Goal: Information Seeking & Learning: Learn about a topic

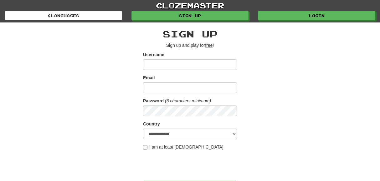
click at [159, 64] on input "Username" at bounding box center [190, 64] width 94 height 11
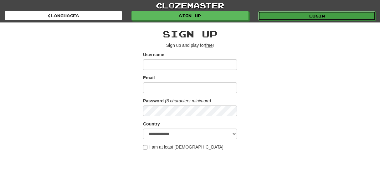
click at [335, 14] on link "Login" at bounding box center [316, 15] width 117 height 9
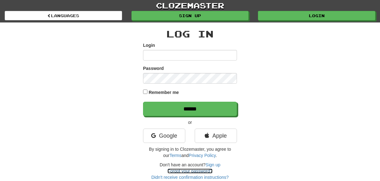
click at [188, 171] on link "Forgot your password?" at bounding box center [189, 171] width 45 height 5
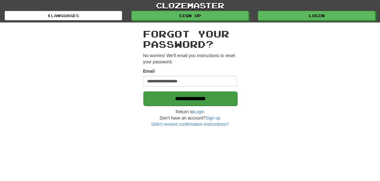
type input "**********"
click at [217, 100] on input "**********" at bounding box center [190, 99] width 94 height 14
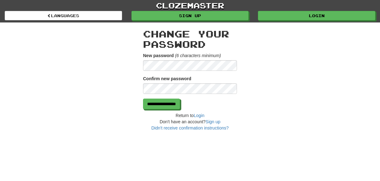
click at [89, 134] on div "**********" at bounding box center [190, 90] width 380 height 181
click at [178, 104] on input "**********" at bounding box center [161, 104] width 37 height 11
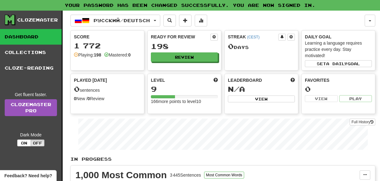
click at [34, 38] on link "Dashboard" at bounding box center [31, 37] width 62 height 16
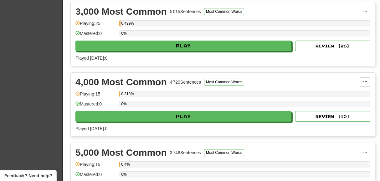
scroll to position [309, 0]
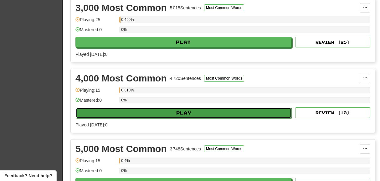
click at [197, 110] on button "Play" at bounding box center [184, 113] width 216 height 11
select select "**"
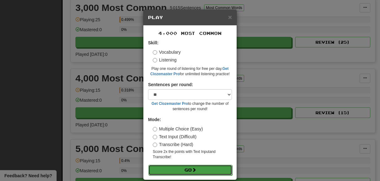
click at [182, 172] on button "Go" at bounding box center [190, 170] width 84 height 11
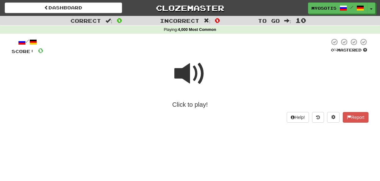
click at [185, 74] on span at bounding box center [189, 73] width 31 height 31
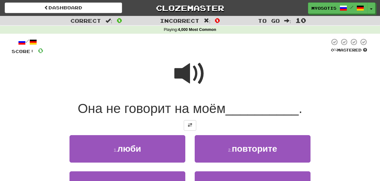
click at [185, 74] on span at bounding box center [189, 73] width 31 height 31
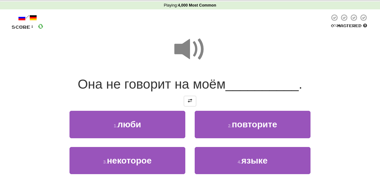
scroll to position [33, 0]
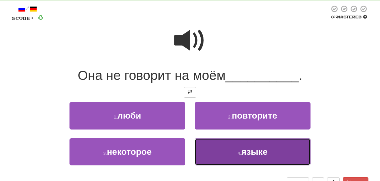
click at [268, 149] on button "4 . языке" at bounding box center [253, 152] width 116 height 27
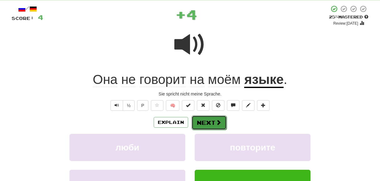
click at [204, 121] on button "Next" at bounding box center [208, 123] width 35 height 14
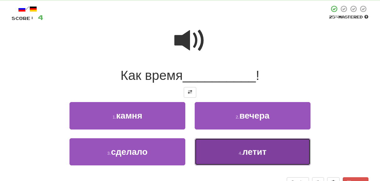
click at [261, 152] on span "летит" at bounding box center [254, 152] width 24 height 10
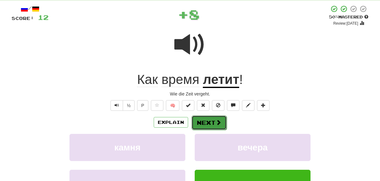
click at [209, 124] on button "Next" at bounding box center [208, 123] width 35 height 14
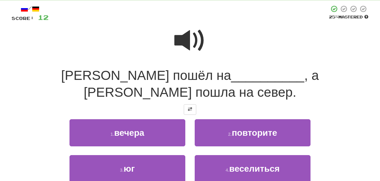
click at [197, 43] on span at bounding box center [189, 40] width 31 height 31
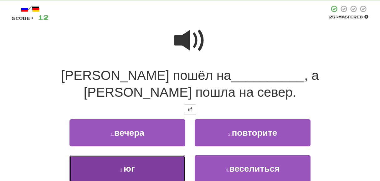
click at [135, 155] on button "3 . юг" at bounding box center [127, 168] width 116 height 27
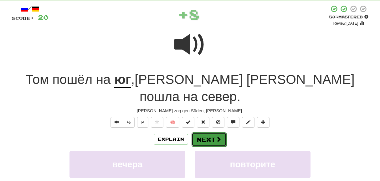
click at [207, 133] on button "Next" at bounding box center [208, 140] width 35 height 14
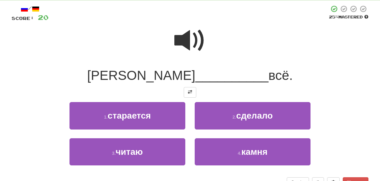
click at [178, 40] on span at bounding box center [189, 40] width 31 height 31
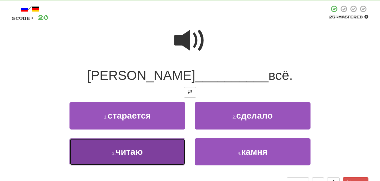
click at [150, 160] on button "3 . читаю" at bounding box center [127, 152] width 116 height 27
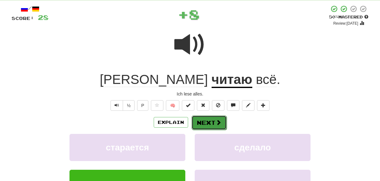
click at [206, 121] on button "Next" at bounding box center [208, 123] width 35 height 14
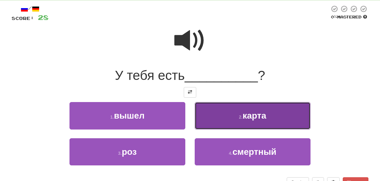
click at [245, 118] on span "карта" at bounding box center [254, 116] width 24 height 10
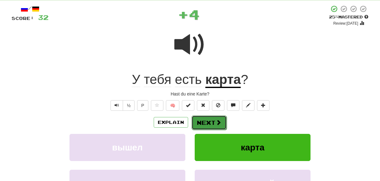
click at [214, 117] on button "Next" at bounding box center [208, 123] width 35 height 14
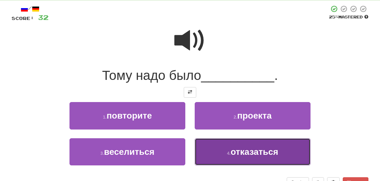
click at [250, 151] on span "отказаться" at bounding box center [254, 152] width 48 height 10
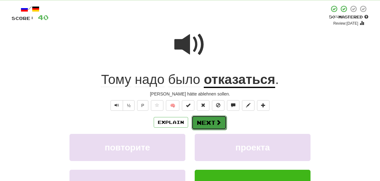
click at [217, 121] on span at bounding box center [218, 123] width 6 height 6
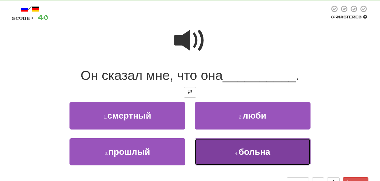
click at [259, 155] on span "больна" at bounding box center [254, 152] width 32 height 10
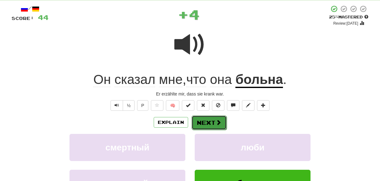
click at [214, 123] on button "Next" at bounding box center [208, 123] width 35 height 14
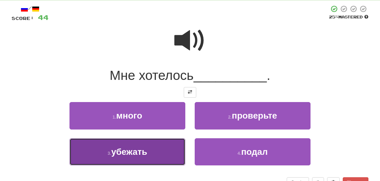
click at [178, 144] on button "3 . убежать" at bounding box center [127, 152] width 116 height 27
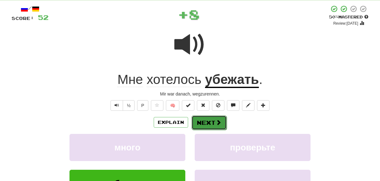
click at [213, 123] on button "Next" at bounding box center [208, 123] width 35 height 14
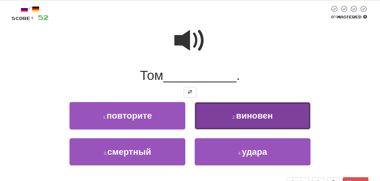
click at [233, 114] on button "2 . виновен" at bounding box center [253, 115] width 116 height 27
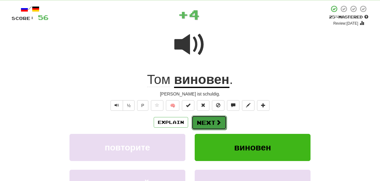
click at [210, 122] on button "Next" at bounding box center [208, 123] width 35 height 14
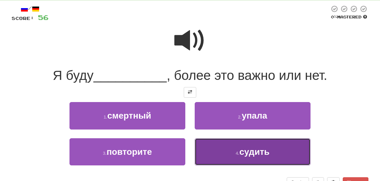
click at [250, 150] on span "судить" at bounding box center [254, 152] width 30 height 10
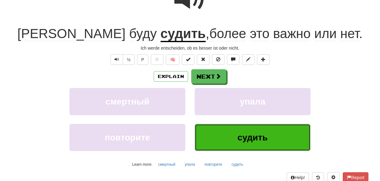
scroll to position [78, 0]
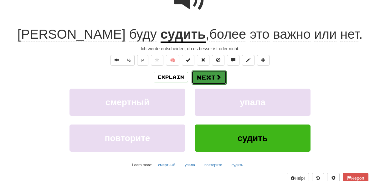
click at [215, 75] on span at bounding box center [218, 77] width 6 height 6
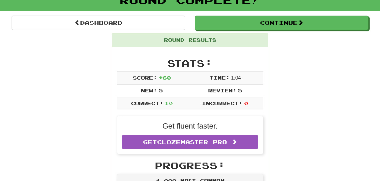
scroll to position [0, 0]
